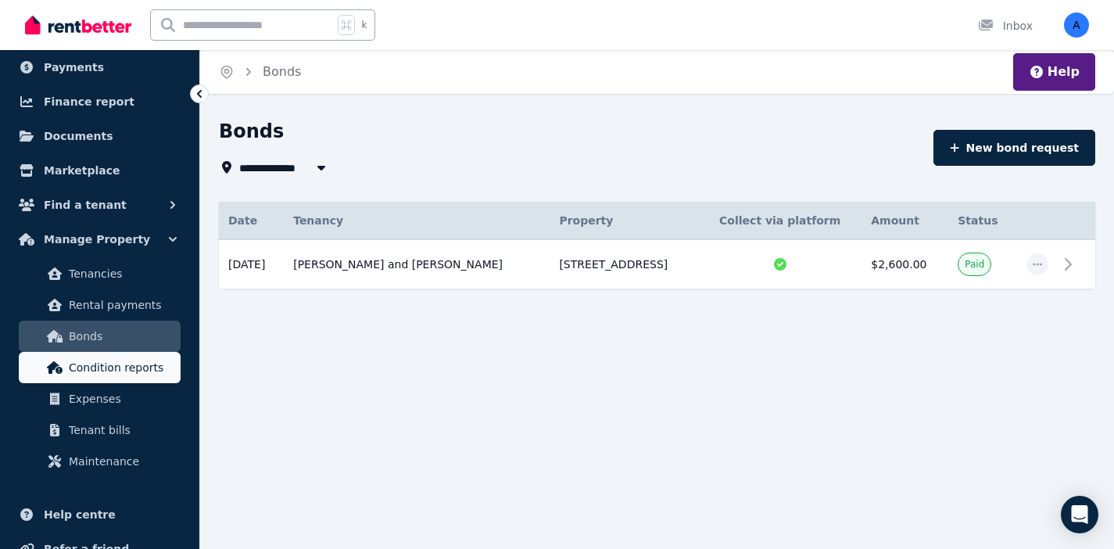
scroll to position [121, 0]
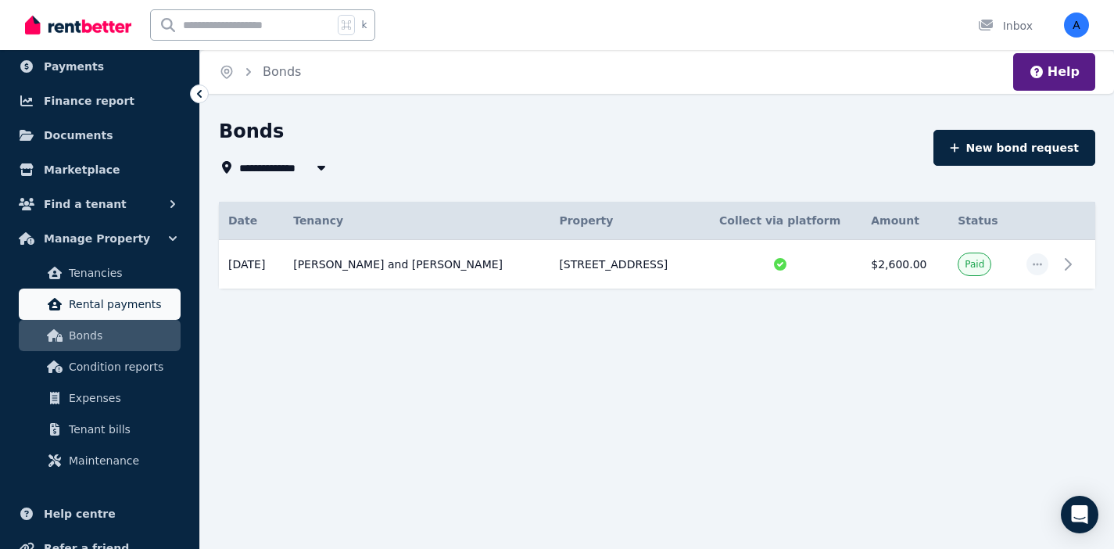
click at [103, 307] on span "Rental payments" at bounding box center [122, 304] width 106 height 19
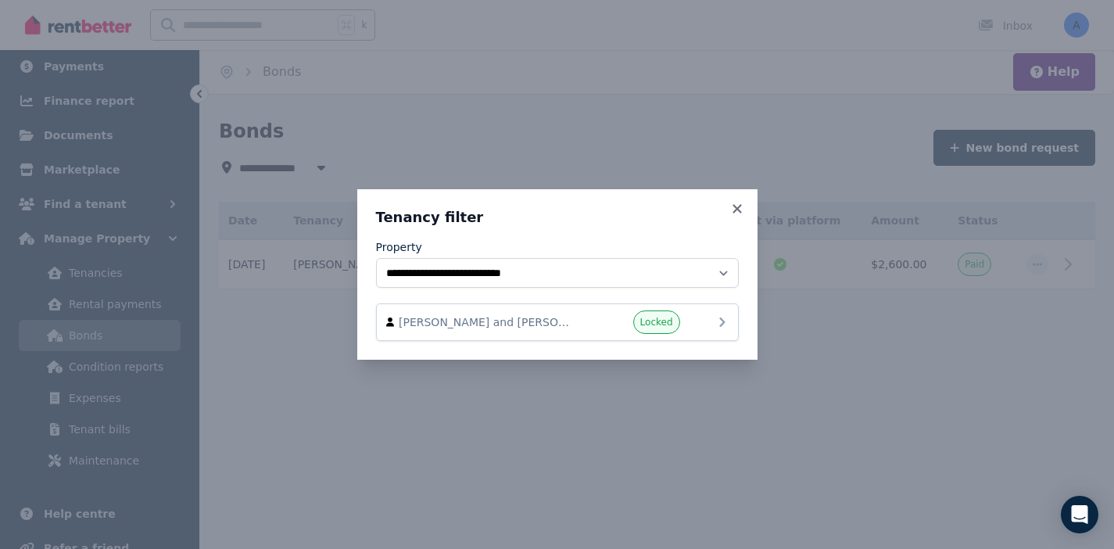
click at [626, 332] on div "Locked" at bounding box center [633, 321] width 94 height 23
